Goal: Task Accomplishment & Management: Manage account settings

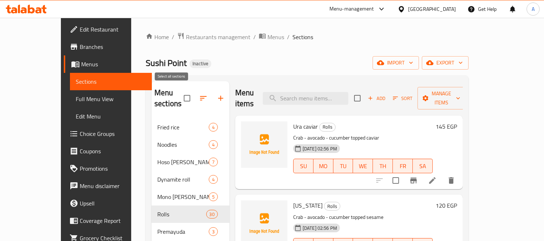
click at [179, 95] on input "checkbox" at bounding box center [186, 98] width 15 height 15
checkbox input "false"
click at [267, 41] on span "Menus" at bounding box center [275, 37] width 17 height 9
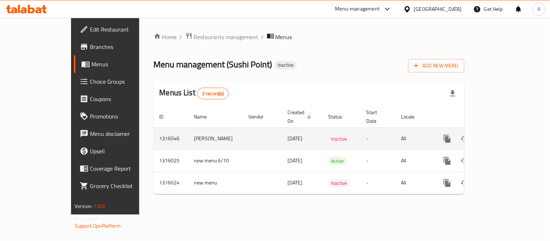
click at [504, 134] on icon "enhanced table" at bounding box center [499, 138] width 9 height 9
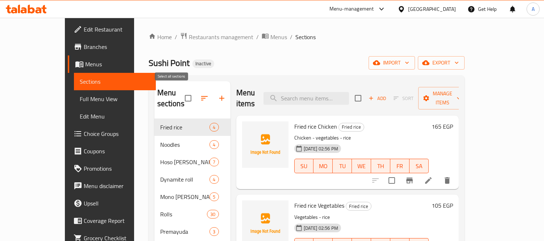
click at [180, 95] on input "checkbox" at bounding box center [187, 98] width 15 height 15
checkbox input "true"
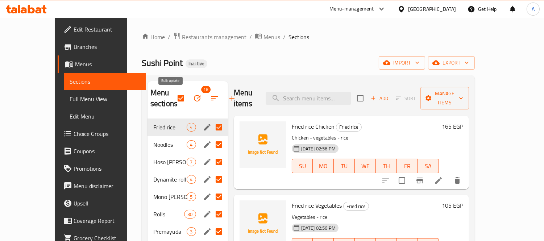
click at [193, 98] on icon "button" at bounding box center [197, 98] width 9 height 9
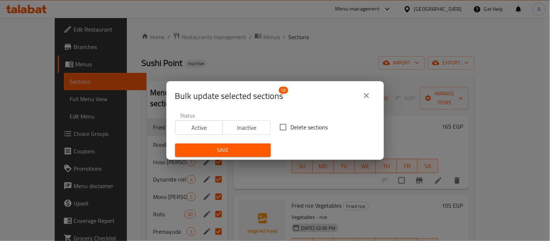
click at [277, 129] on input "Delete sections" at bounding box center [282, 127] width 15 height 15
checkbox input "true"
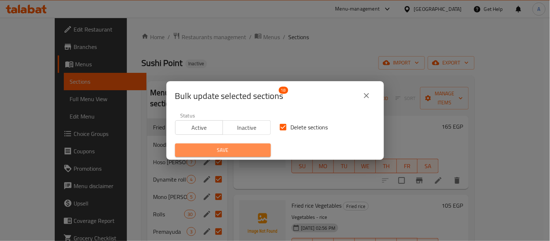
click at [240, 157] on button "Save" at bounding box center [223, 150] width 96 height 13
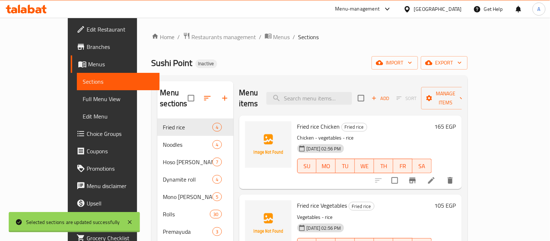
checkbox input "false"
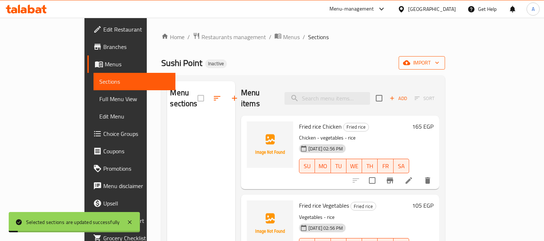
click at [410, 63] on icon "button" at bounding box center [406, 62] width 7 height 7
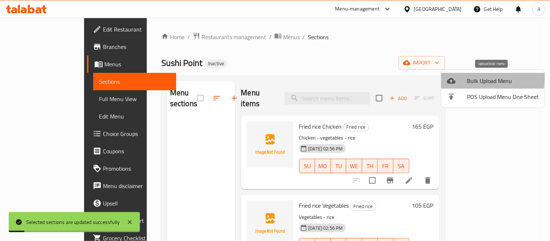
click at [465, 78] on div at bounding box center [457, 80] width 20 height 9
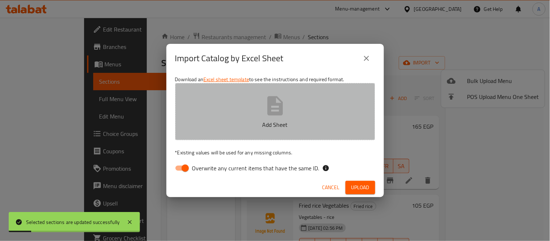
click at [307, 115] on button "Add Sheet" at bounding box center [275, 111] width 200 height 57
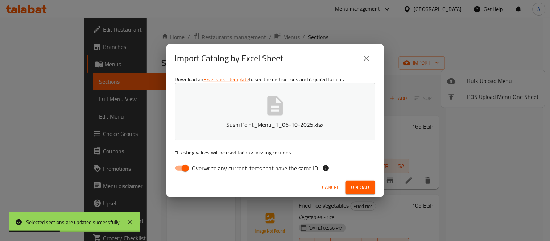
click at [176, 173] on input "Overwrite any current items that have the same ID." at bounding box center [185, 168] width 41 height 14
checkbox input "false"
click at [360, 195] on div "Cancel Upload" at bounding box center [274, 187] width 217 height 19
click at [361, 192] on button "Upload" at bounding box center [360, 187] width 30 height 13
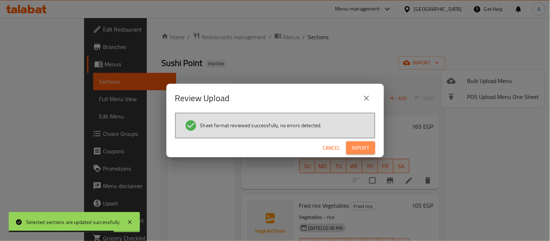
click at [369, 147] on span "Import" at bounding box center [360, 148] width 17 height 9
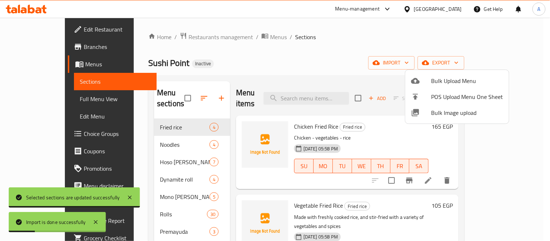
click at [146, 110] on div at bounding box center [275, 120] width 550 height 241
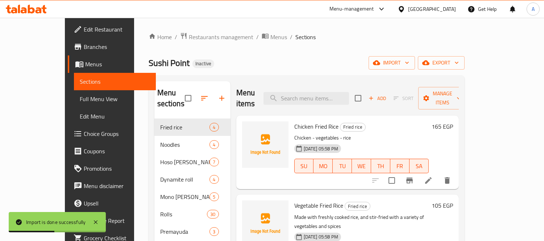
click at [324, 69] on div "Sushi Point Inactive import export" at bounding box center [307, 62] width 316 height 13
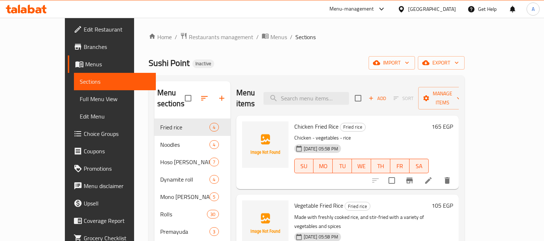
click at [68, 69] on link "Menus" at bounding box center [112, 63] width 88 height 17
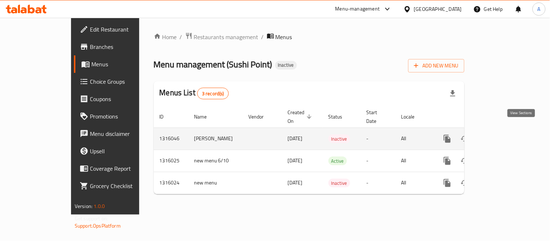
click at [504, 134] on icon "enhanced table" at bounding box center [499, 138] width 9 height 9
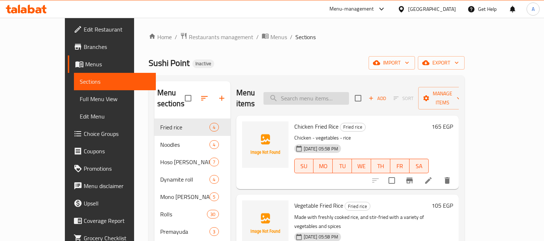
click at [323, 92] on input "search" at bounding box center [306, 98] width 86 height 13
paste input "Hoso Avocado Or Cucumber - 6 Pieces"
type input "Hoso Avocado Or Cucumber - 6 Pieces"
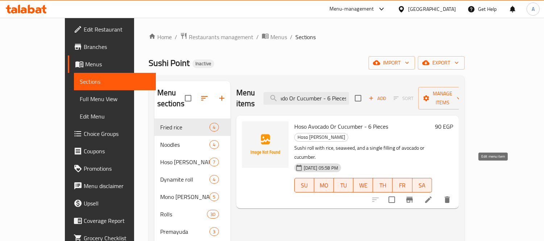
click at [432, 196] on icon at bounding box center [428, 199] width 7 height 7
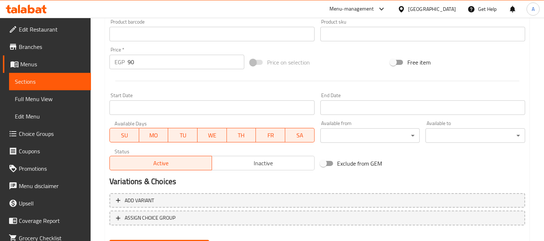
scroll to position [270, 0]
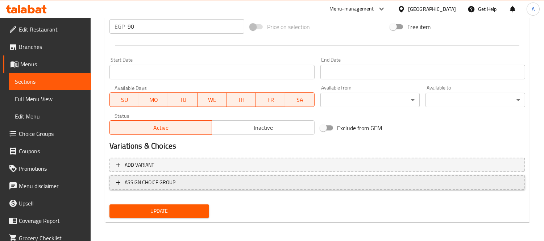
click at [192, 183] on span "ASSIGN CHOICE GROUP" at bounding box center [317, 182] width 403 height 9
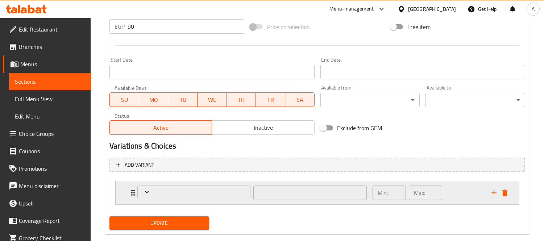
click at [162, 198] on div "Expand" at bounding box center [194, 192] width 116 height 17
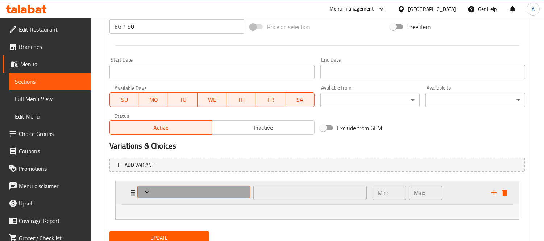
click at [165, 190] on span "Expand" at bounding box center [194, 191] width 108 height 7
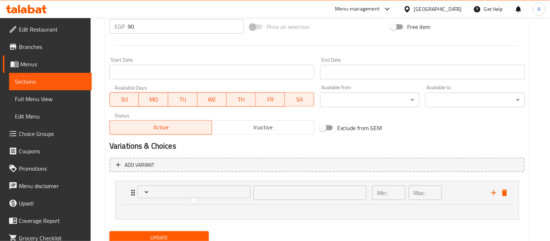
click at [307, 169] on div at bounding box center [275, 120] width 550 height 241
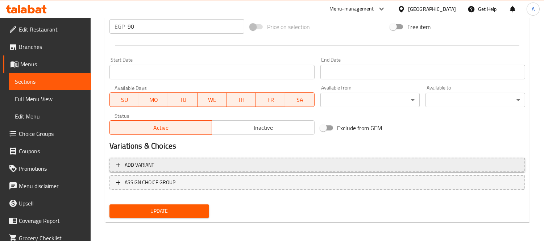
click at [200, 164] on span "Add variant" at bounding box center [317, 165] width 403 height 9
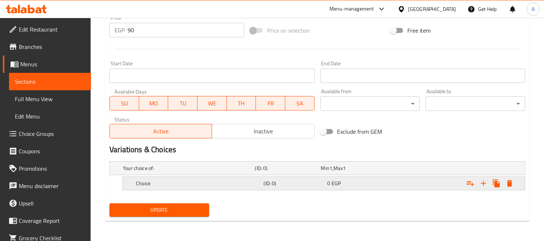
click at [187, 181] on h5 "Choice" at bounding box center [198, 183] width 125 height 7
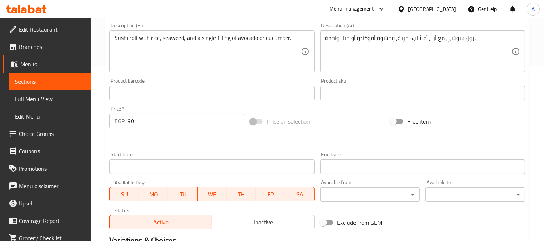
scroll to position [65, 0]
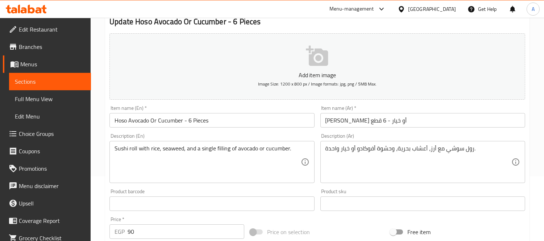
click at [143, 120] on input "Hoso Avocado Or Cucumber - 6 Pieces" at bounding box center [211, 120] width 205 height 14
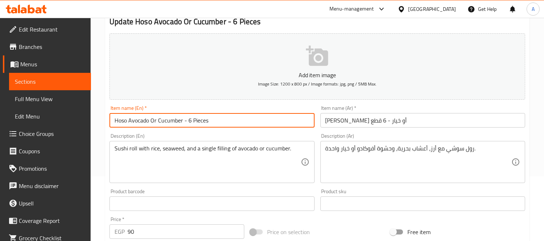
click at [143, 120] on input "Hoso Avocado Or Cucumber - 6 Pieces" at bounding box center [211, 120] width 205 height 14
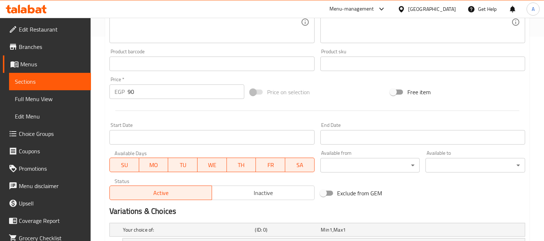
scroll to position [297, 0]
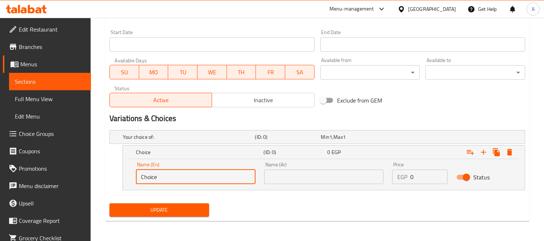
drag, startPoint x: 180, startPoint y: 179, endPoint x: 134, endPoint y: 180, distance: 45.7
click at [134, 180] on div "Name (En) Choice Name (En)" at bounding box center [196, 173] width 128 height 31
paste input "Avocado"
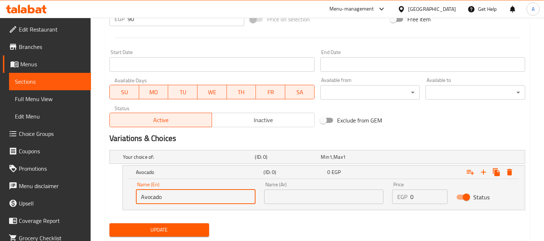
scroll to position [96, 0]
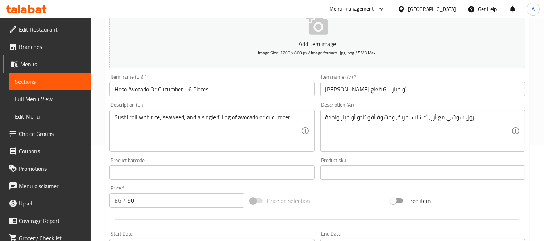
type input "Avocado"
click at [371, 91] on input "[PERSON_NAME] أو خيار - 6 قطع" at bounding box center [422, 89] width 205 height 14
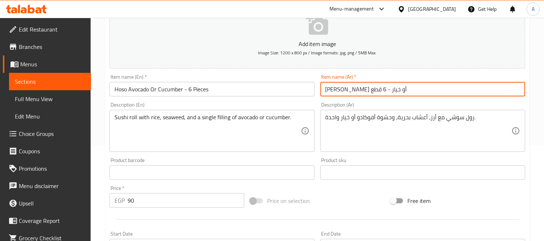
click at [371, 91] on input "[PERSON_NAME] أو خيار - 6 قطع" at bounding box center [422, 89] width 205 height 14
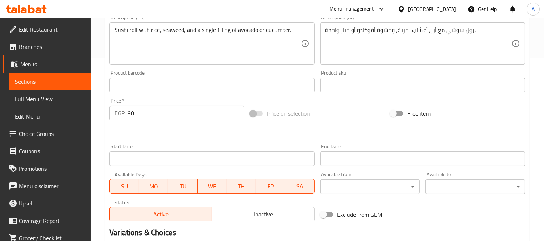
scroll to position [257, 0]
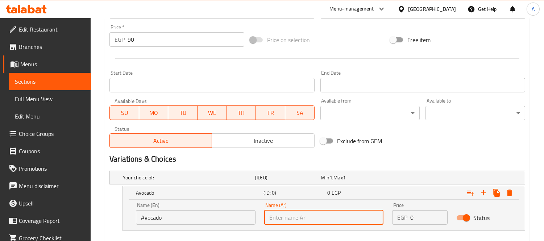
click at [317, 218] on input "text" at bounding box center [324, 217] width 120 height 14
paste input "أفوكادو"
type input "أفوكادو"
click at [481, 194] on icon "Expand" at bounding box center [483, 192] width 9 height 9
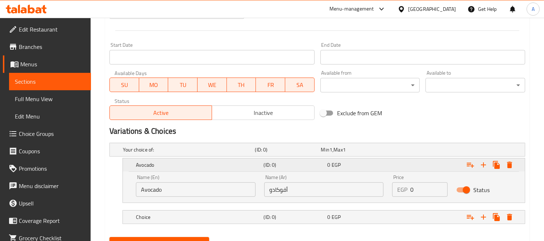
scroll to position [318, 0]
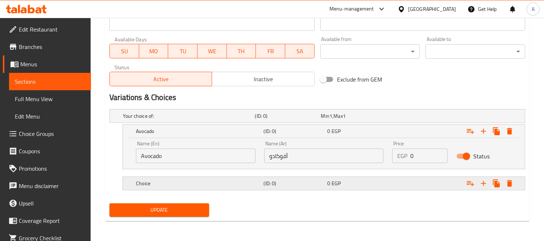
click at [162, 180] on h5 "Choice" at bounding box center [198, 183] width 125 height 7
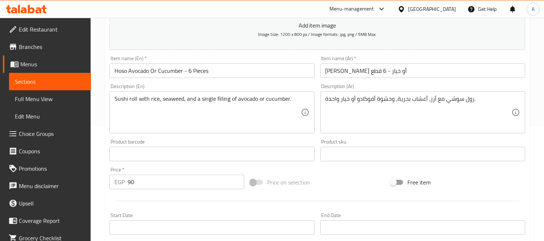
scroll to position [77, 0]
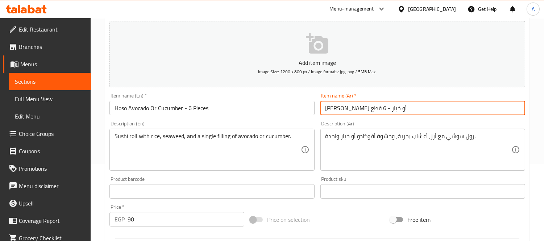
click at [350, 110] on input "[PERSON_NAME] أو خيار - 6 قطع" at bounding box center [422, 108] width 205 height 14
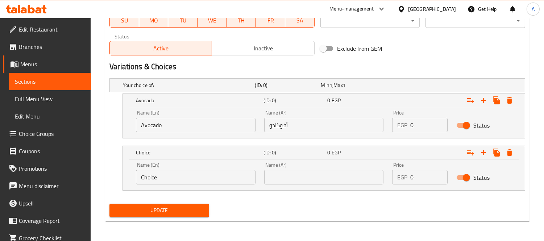
scroll to position [349, 0]
click at [307, 171] on input "text" at bounding box center [324, 177] width 120 height 14
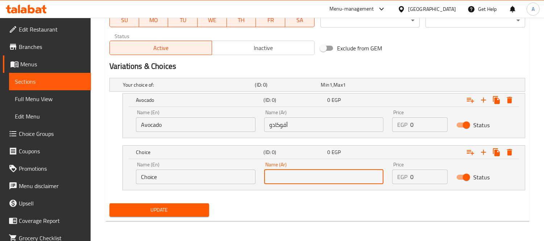
paste input "خيار"
type input "خيار"
click at [195, 125] on input "Avocado" at bounding box center [196, 124] width 120 height 14
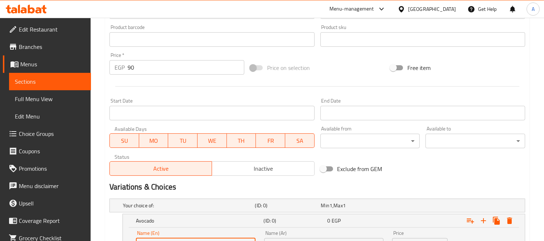
scroll to position [108, 0]
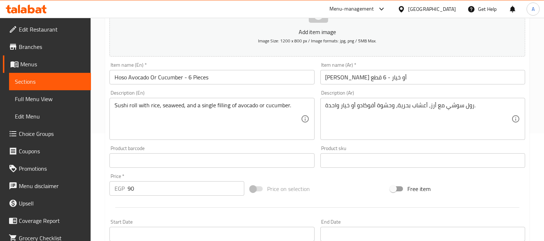
type input "Avocado"
click at [172, 81] on input "Hoso Avocado Or Cucumber - 6 Pieces" at bounding box center [211, 77] width 205 height 14
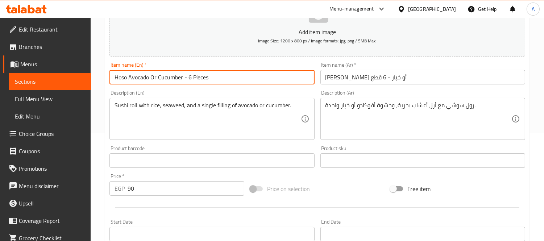
click at [172, 81] on input "Hoso Avocado Or Cucumber - 6 Pieces" at bounding box center [211, 77] width 205 height 14
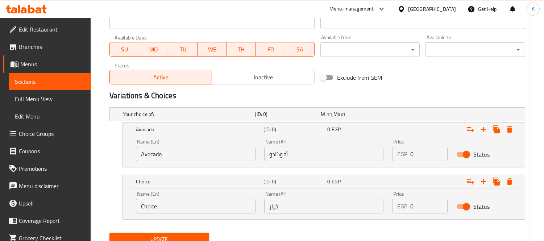
scroll to position [349, 0]
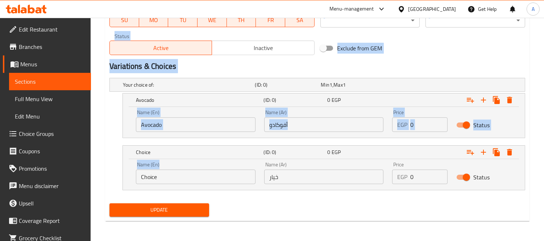
drag, startPoint x: 167, startPoint y: 168, endPoint x: 50, endPoint y: 176, distance: 117.4
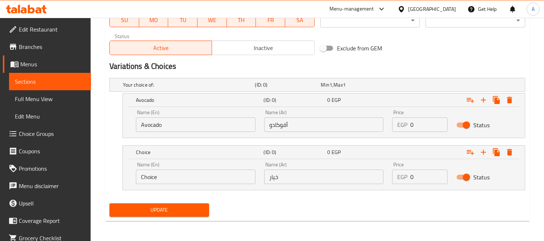
click at [156, 176] on input "Choice" at bounding box center [196, 177] width 120 height 14
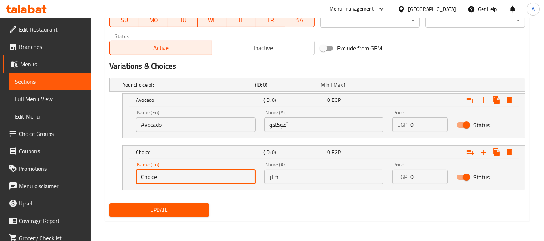
click at [162, 176] on input "Choice" at bounding box center [196, 177] width 120 height 14
paste input "ucumber"
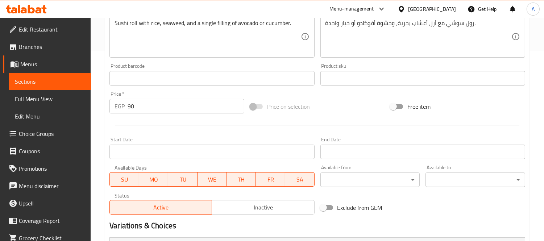
scroll to position [188, 0]
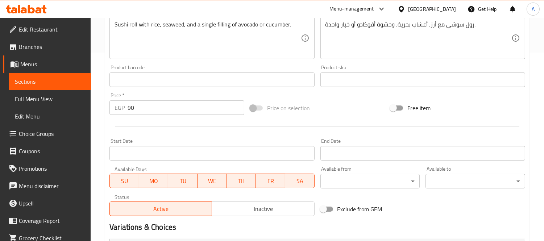
type input "Cucumber"
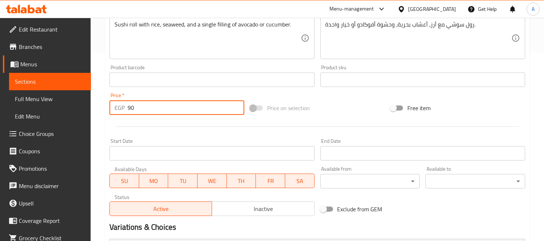
drag, startPoint x: 155, startPoint y: 111, endPoint x: 125, endPoint y: 115, distance: 30.0
click at [125, 115] on div "Price   * EGP 90 Price *" at bounding box center [177, 104] width 141 height 28
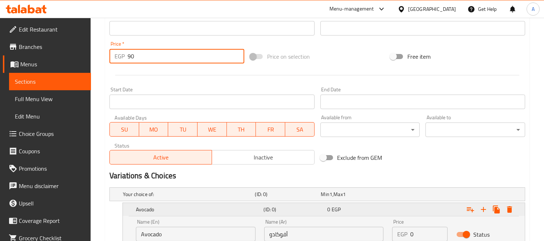
scroll to position [309, 0]
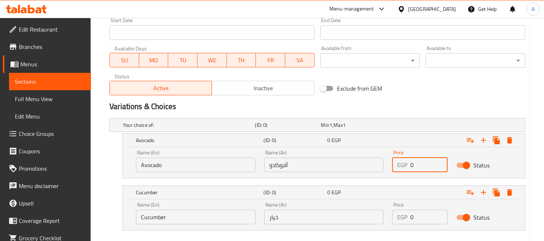
drag, startPoint x: 412, startPoint y: 162, endPoint x: 402, endPoint y: 163, distance: 10.9
click at [402, 163] on div "EGP 0 Price" at bounding box center [419, 165] width 55 height 14
paste input "9"
type input "90"
drag, startPoint x: 420, startPoint y: 217, endPoint x: 372, endPoint y: 212, distance: 48.9
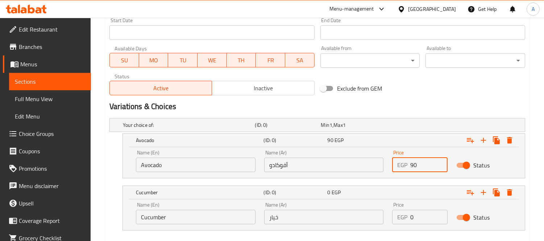
click at [376, 215] on div "Name (En) Cucumber Name (En) Name (Ar) خيار Name (Ar) Price EGP 0 Price Status" at bounding box center [324, 213] width 385 height 31
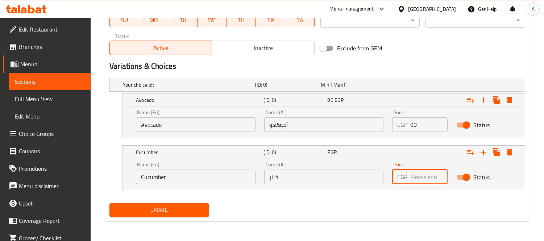
paste input "90"
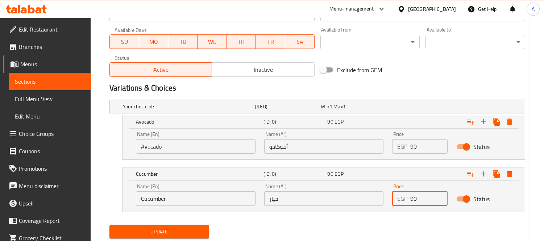
scroll to position [269, 0]
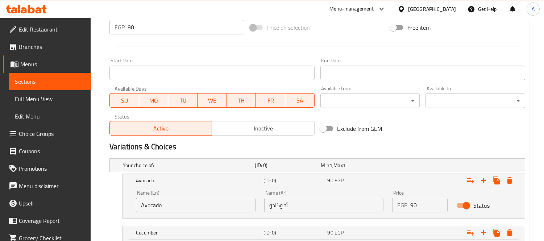
type input "90"
drag, startPoint x: 143, startPoint y: 25, endPoint x: 103, endPoint y: 28, distance: 40.7
click at [103, 28] on div "Home / Restaurants management / Menus / Sections / item / update Hoso maki sect…" at bounding box center [317, 35] width 453 height 573
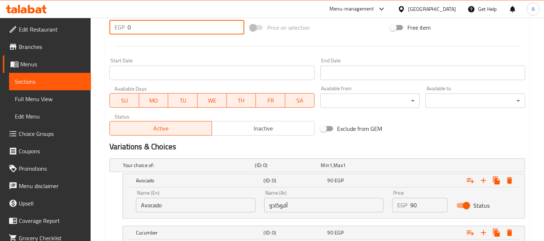
type input "0"
click at [99, 76] on div "Home / Restaurants management / Menus / Sections / item / update Hoso maki sect…" at bounding box center [317, 35] width 453 height 573
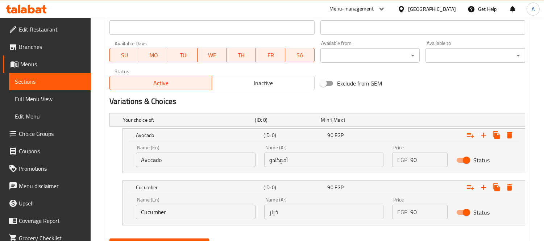
scroll to position [349, 0]
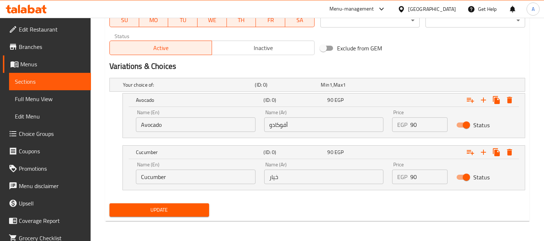
click at [160, 216] on button "Update" at bounding box center [159, 209] width 100 height 13
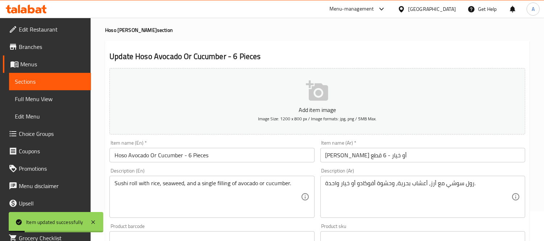
scroll to position [0, 0]
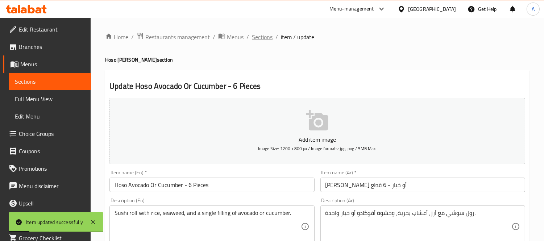
click at [255, 40] on span "Sections" at bounding box center [262, 37] width 21 height 9
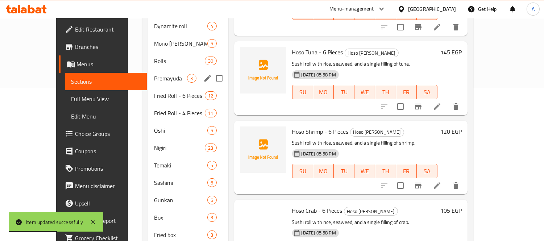
scroll to position [202, 0]
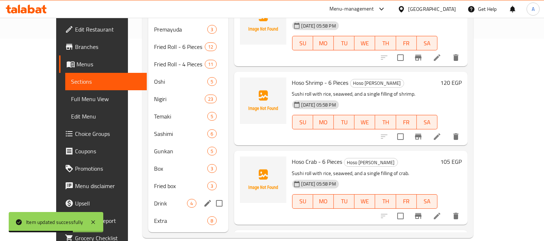
click at [154, 199] on span "Drink" at bounding box center [170, 203] width 33 height 9
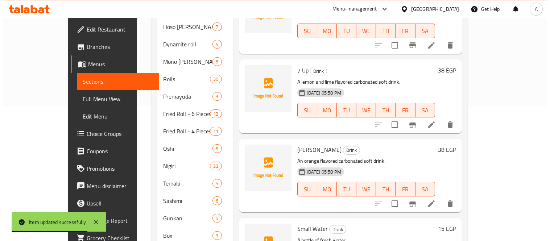
scroll to position [41, 0]
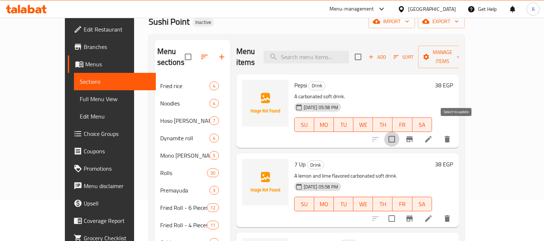
click at [399, 132] on input "checkbox" at bounding box center [391, 139] width 15 height 15
checkbox input "true"
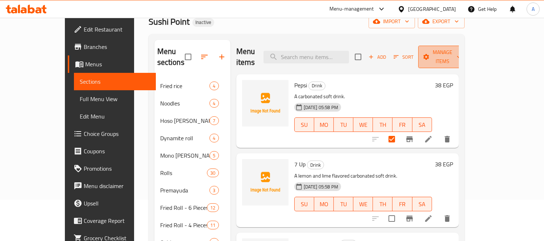
click at [461, 48] on span "Manage items" at bounding box center [442, 57] width 37 height 18
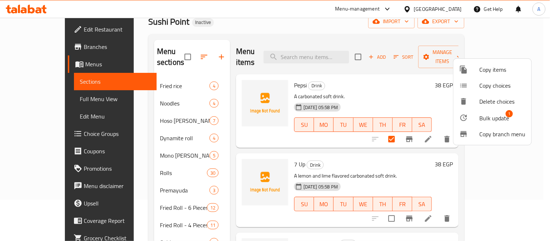
click at [493, 70] on span "Copy items" at bounding box center [502, 69] width 46 height 9
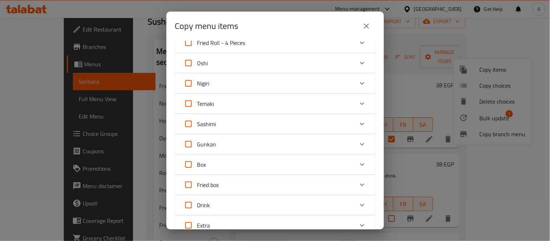
scroll to position [241, 0]
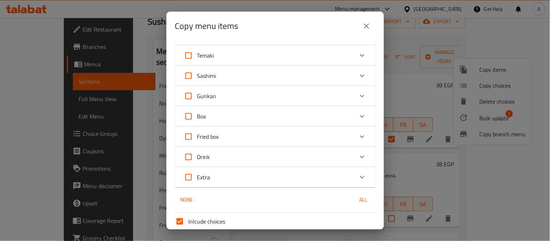
click at [208, 156] on span "Drink" at bounding box center [203, 156] width 13 height 11
click at [197, 156] on input "Drink" at bounding box center [188, 156] width 17 height 17
checkbox input "true"
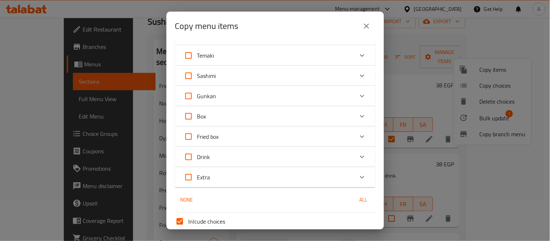
checkbox input "true"
click at [194, 161] on input "Drink" at bounding box center [188, 156] width 17 height 17
checkbox input "false"
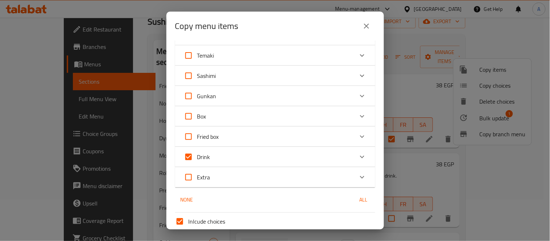
checkbox input "false"
click at [285, 157] on div "Drink" at bounding box center [269, 156] width 170 height 17
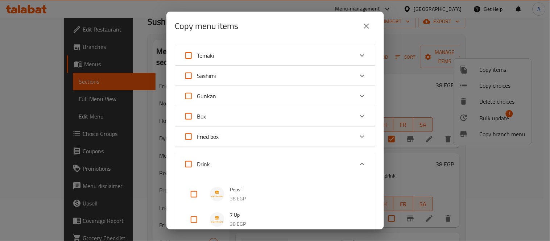
click at [194, 194] on input "checkbox" at bounding box center [193, 194] width 17 height 17
checkbox input "true"
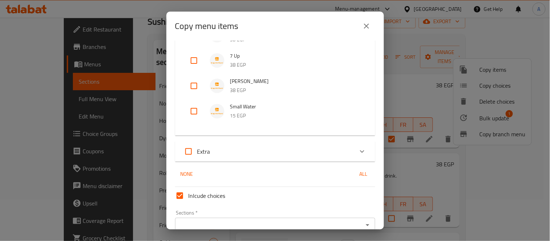
scroll to position [436, 0]
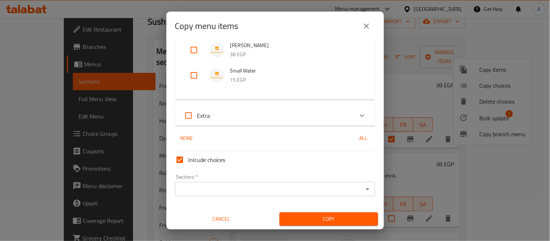
click at [260, 190] on input "Sections   *" at bounding box center [269, 189] width 184 height 10
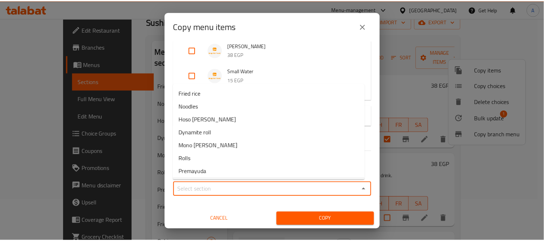
scroll to position [144, 0]
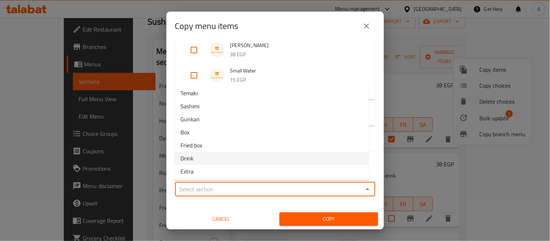
click at [207, 156] on li "Drink" at bounding box center [272, 158] width 194 height 13
type input "Drink"
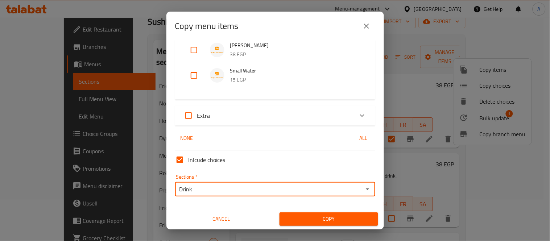
click at [333, 225] on button "Copy" at bounding box center [328, 218] width 99 height 13
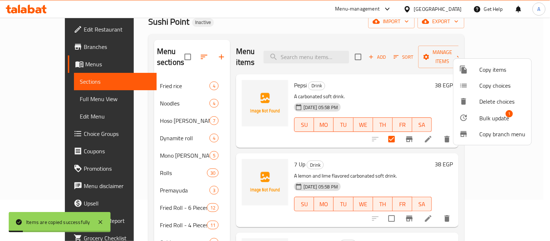
click at [256, 136] on div at bounding box center [275, 120] width 550 height 241
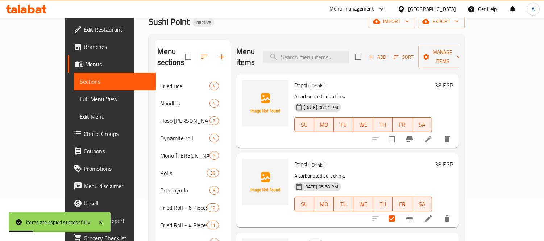
click at [294, 80] on span "Pepsi" at bounding box center [300, 85] width 13 height 11
copy h6 "Pepsi"
click at [316, 51] on input "search" at bounding box center [306, 57] width 86 height 13
paste input "Pepsi"
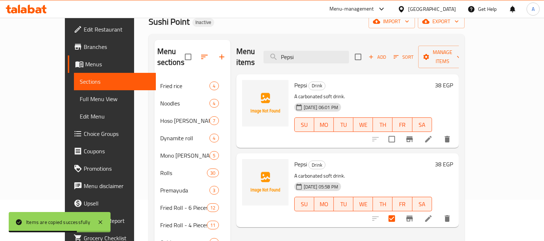
type input "Pepsi"
click at [439, 134] on li at bounding box center [428, 139] width 20 height 13
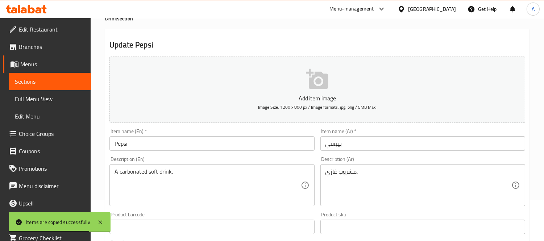
scroll to position [80, 0]
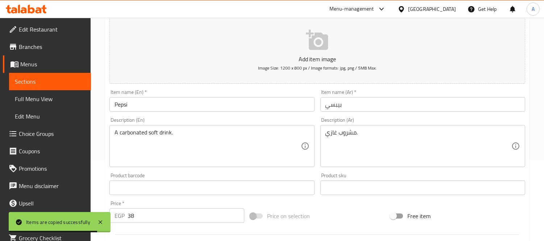
click at [116, 105] on input "Pepsi" at bounding box center [211, 104] width 205 height 14
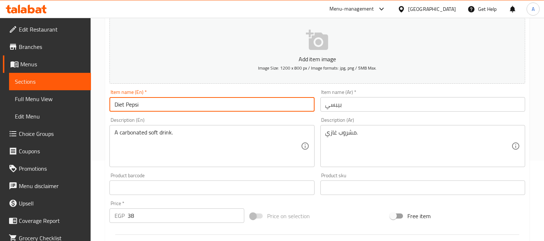
type input "Diet Pepsi"
click at [419, 109] on input "بيبسي" at bounding box center [422, 104] width 205 height 14
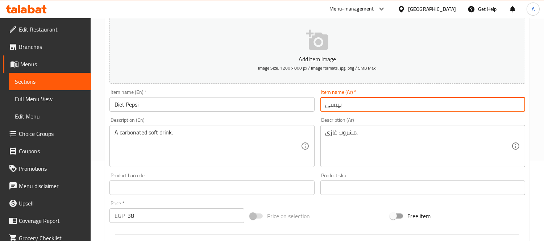
type input "بيبسي دايت"
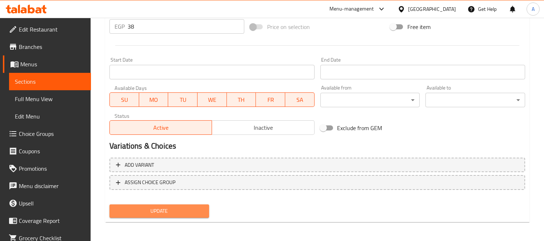
drag, startPoint x: 202, startPoint y: 208, endPoint x: 208, endPoint y: 202, distance: 8.5
click at [201, 208] on span "Update" at bounding box center [159, 211] width 88 height 9
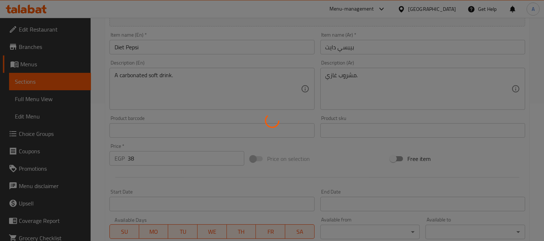
scroll to position [0, 0]
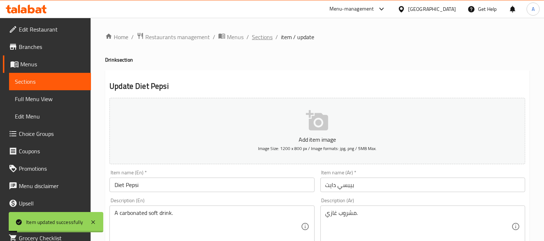
click at [258, 35] on span "Sections" at bounding box center [262, 37] width 21 height 9
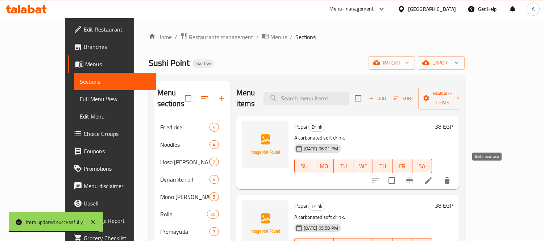
click at [432, 177] on icon at bounding box center [428, 180] width 7 height 7
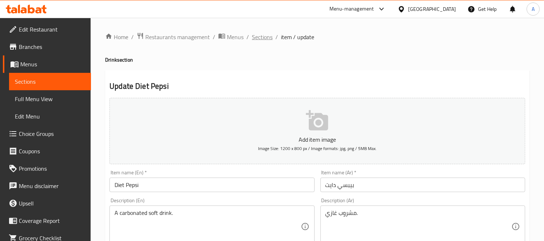
click at [256, 40] on span "Sections" at bounding box center [262, 37] width 21 height 9
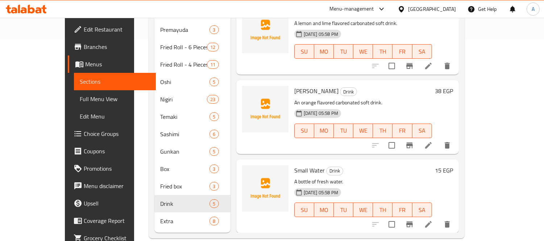
scroll to position [202, 0]
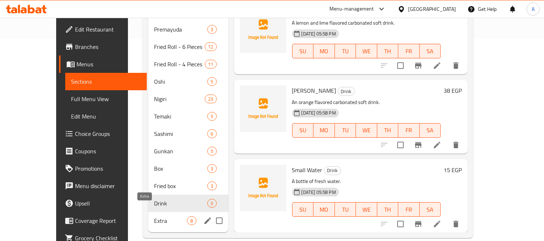
click at [154, 216] on span "Extra" at bounding box center [170, 220] width 33 height 9
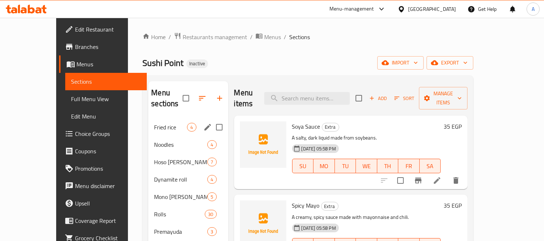
click at [154, 123] on span "Fried rice" at bounding box center [170, 127] width 33 height 9
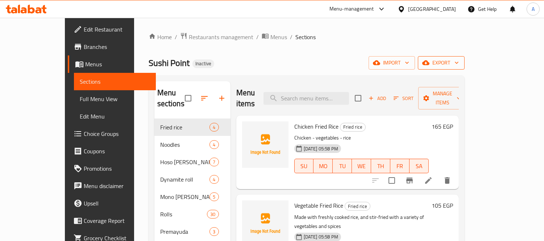
click at [459, 64] on span "export" at bounding box center [441, 62] width 35 height 9
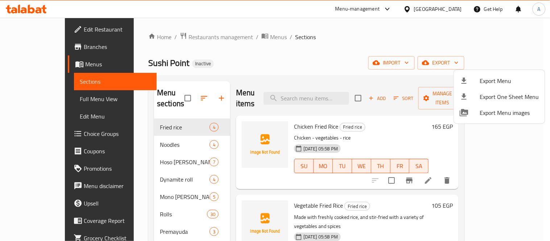
click at [485, 77] on span "Export Menu" at bounding box center [509, 80] width 59 height 9
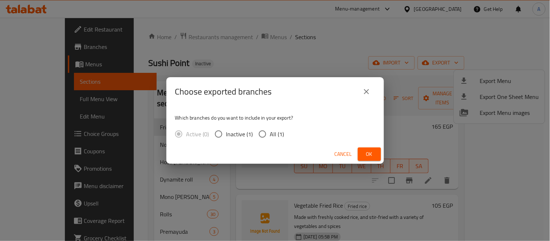
click at [273, 130] on span "All (1)" at bounding box center [277, 134] width 14 height 9
click at [270, 128] on input "All (1)" at bounding box center [262, 133] width 15 height 15
radio input "true"
click at [368, 154] on span "Ok" at bounding box center [369, 154] width 12 height 9
